Goal: Information Seeking & Learning: Learn about a topic

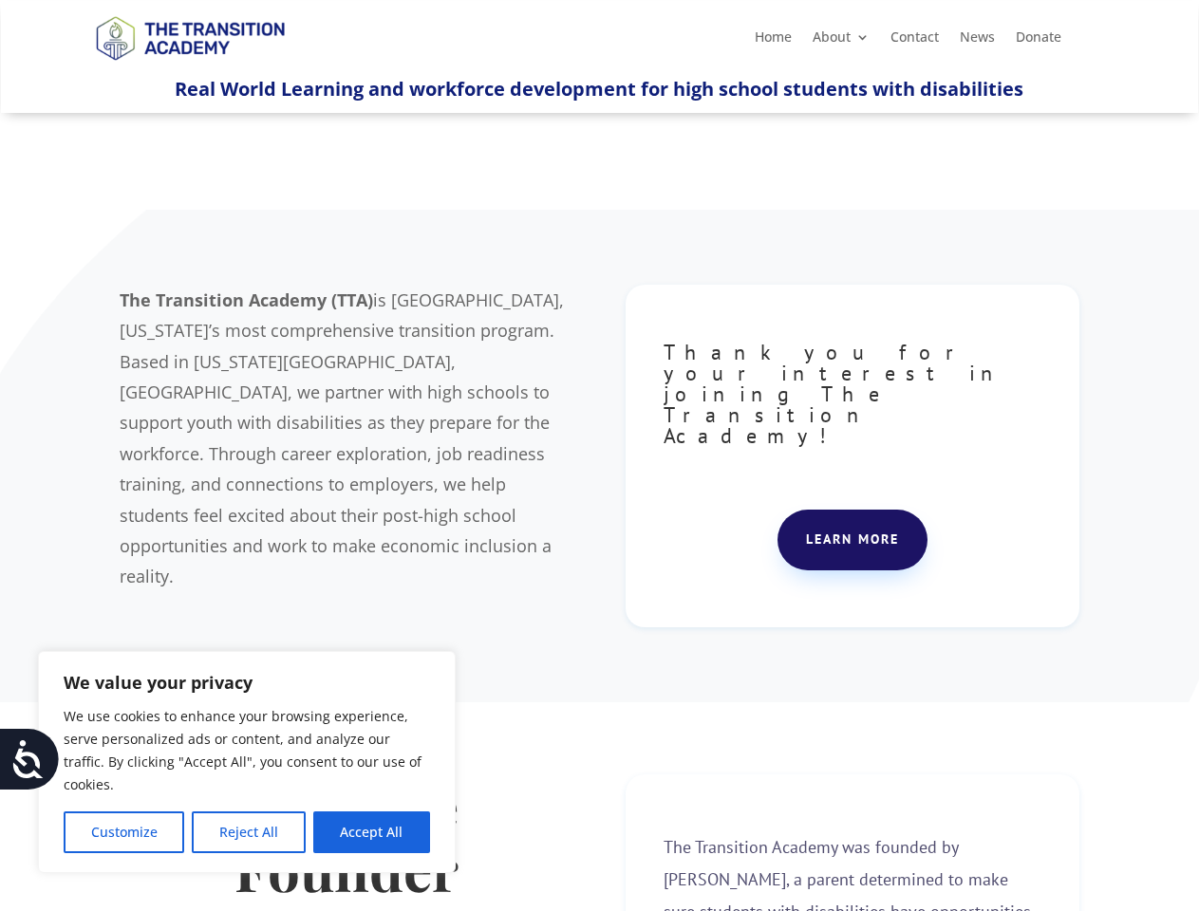
click at [599, 456] on div "The Transition Academy (TTA) is [GEOGRAPHIC_DATA], [US_STATE]’s most comprehens…" at bounding box center [599, 456] width 959 height 391
click at [123, 833] on button "Customize" at bounding box center [124, 833] width 121 height 42
click at [0, 0] on div at bounding box center [0, 0] width 0 height 0
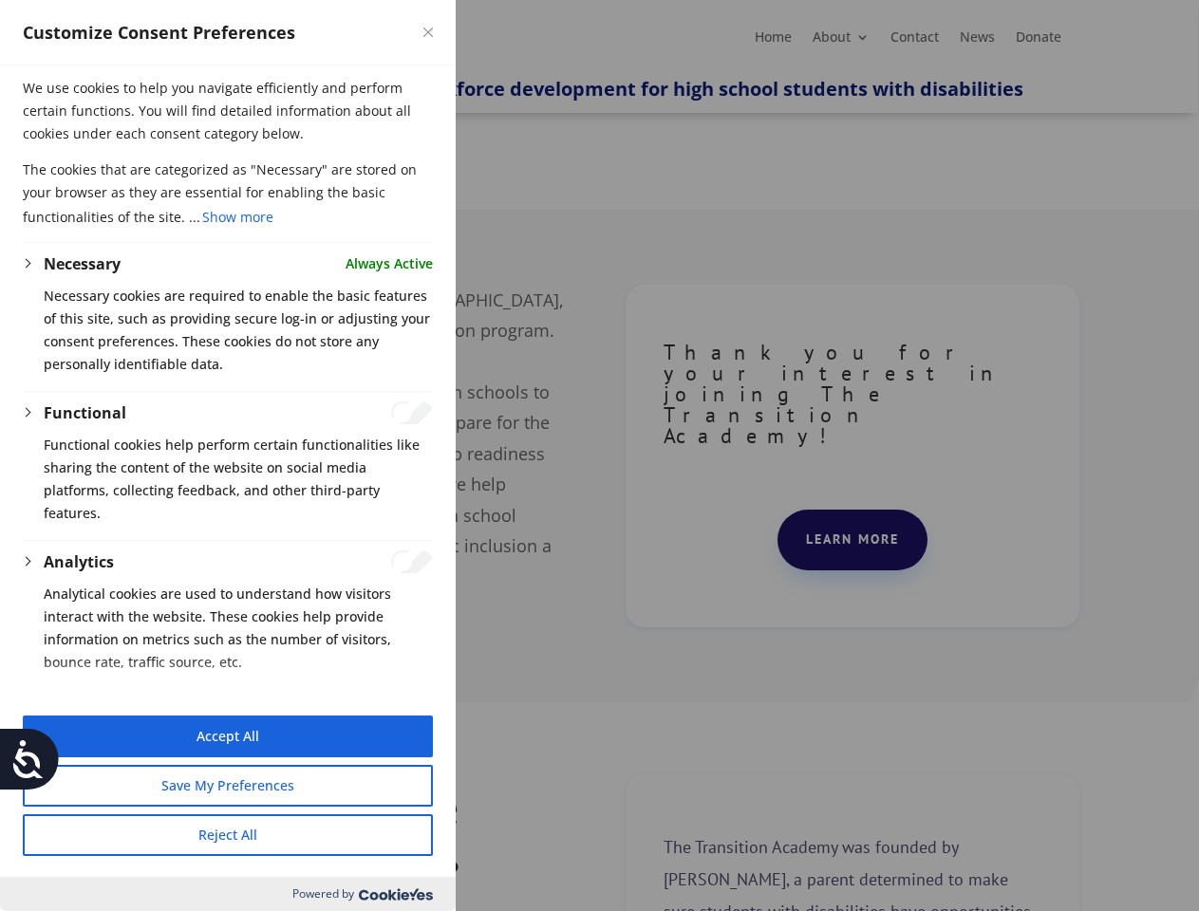
click at [371, 833] on button "Reject All" at bounding box center [228, 836] width 410 height 42
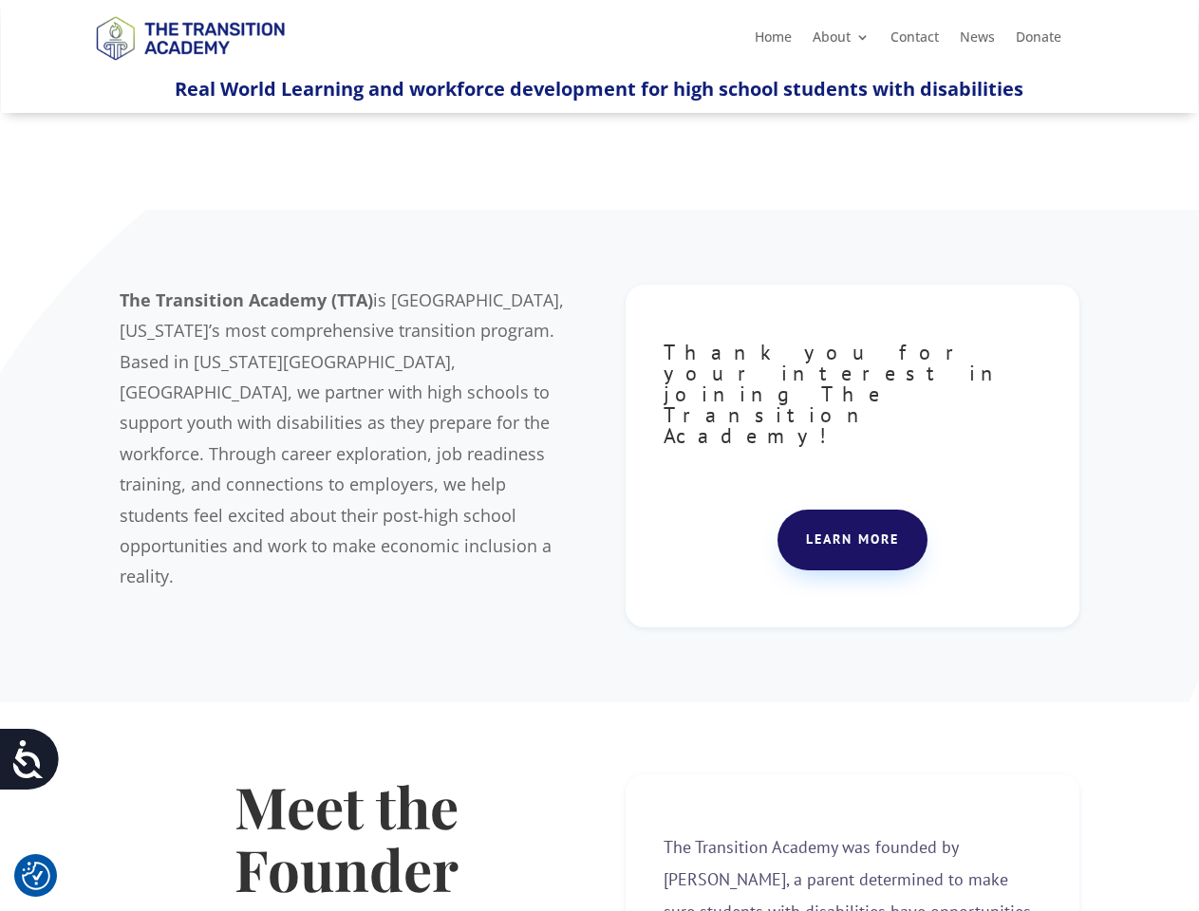
click at [29, 759] on icon at bounding box center [28, 759] width 38 height 38
click at [599, 456] on div "The Transition Academy (TTA) is [GEOGRAPHIC_DATA], [US_STATE]’s most comprehens…" at bounding box center [599, 456] width 959 height 391
